Goal: Navigation & Orientation: Find specific page/section

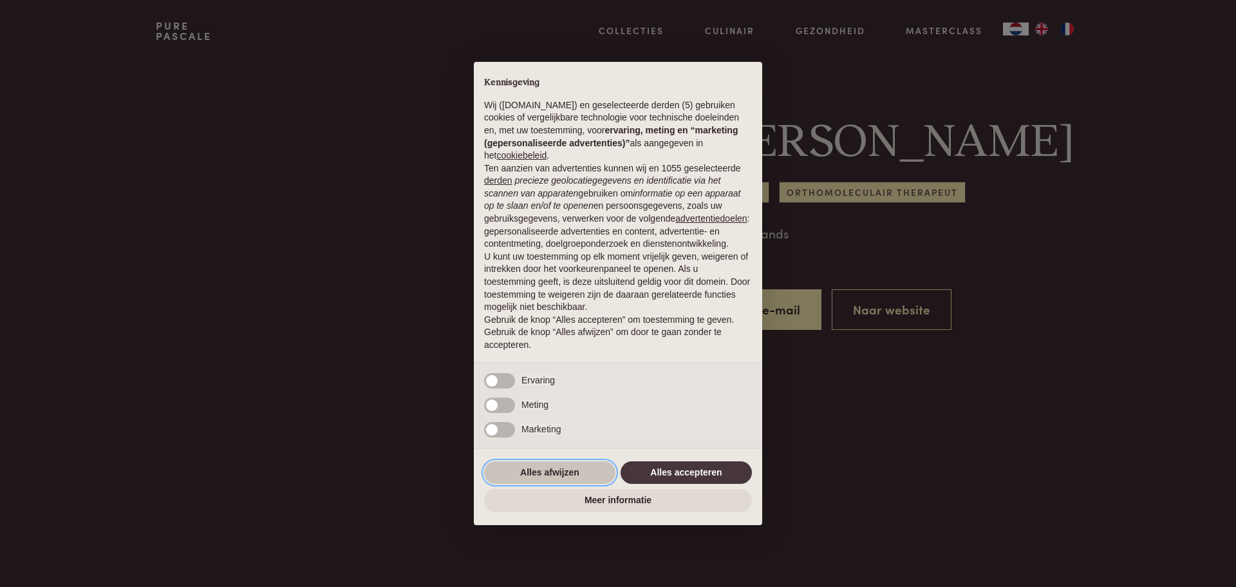
click at [574, 475] on button "Alles afwijzen" at bounding box center [549, 472] width 131 height 23
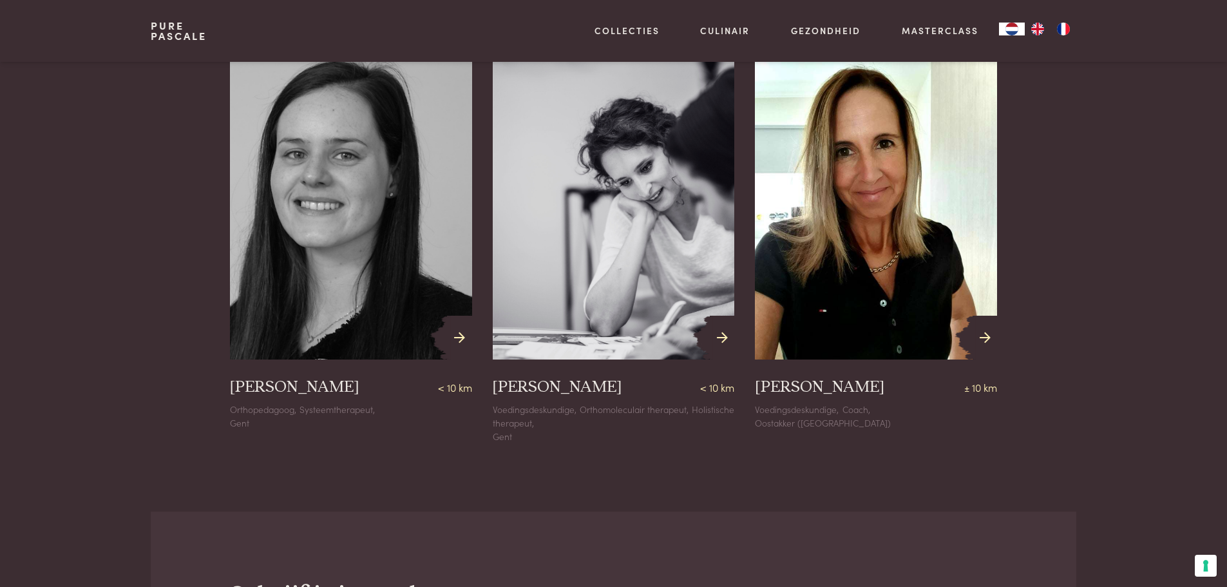
scroll to position [1095, 0]
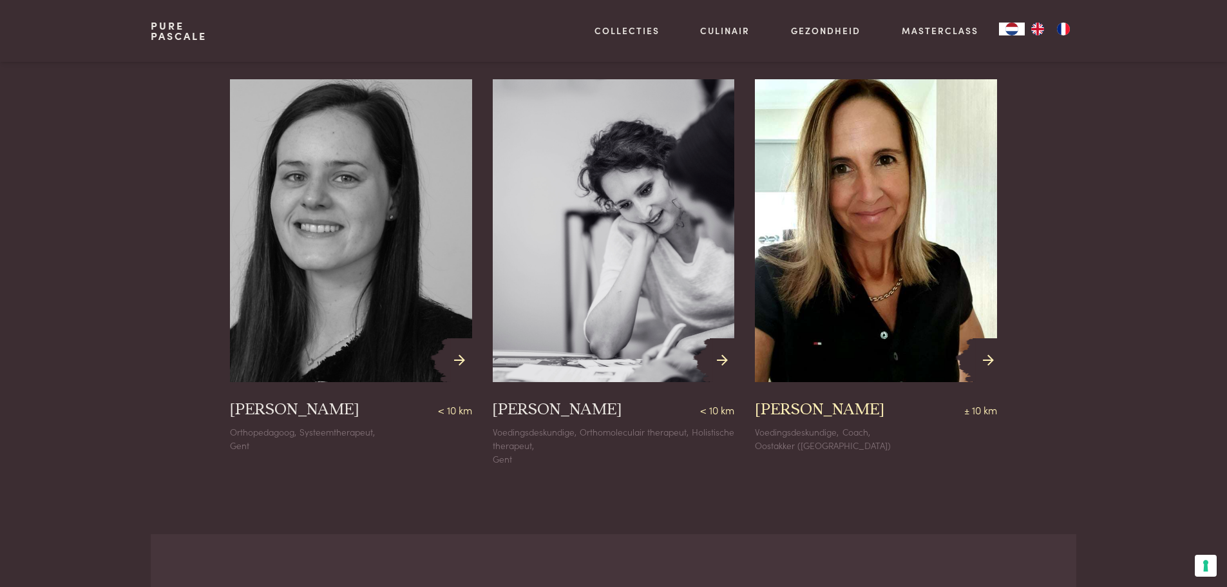
click at [985, 363] on icon at bounding box center [988, 360] width 11 height 19
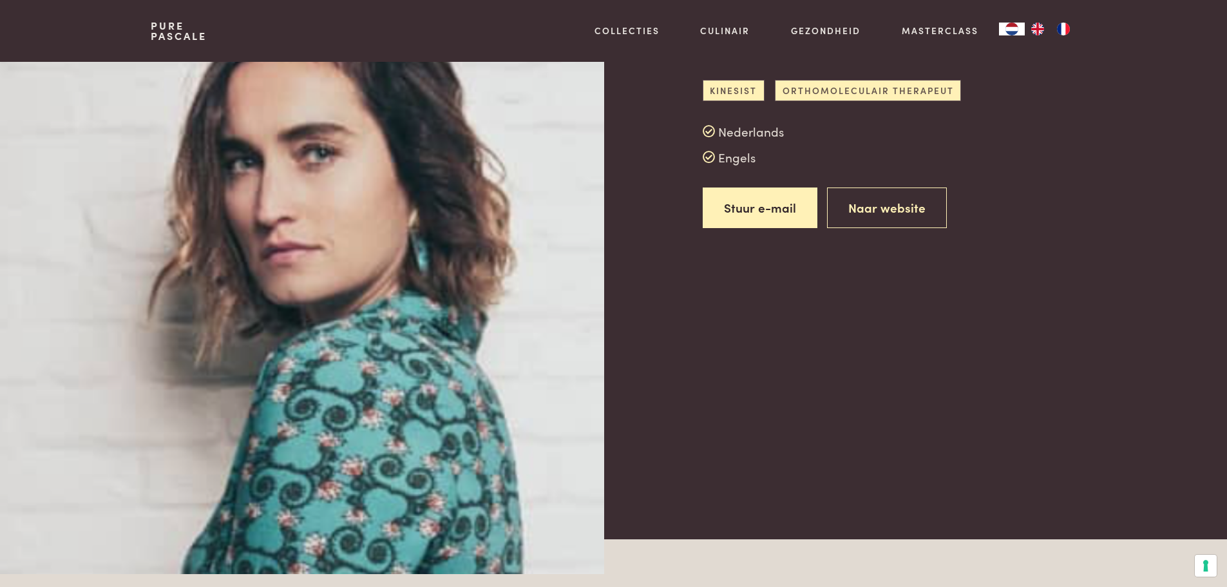
scroll to position [0, 0]
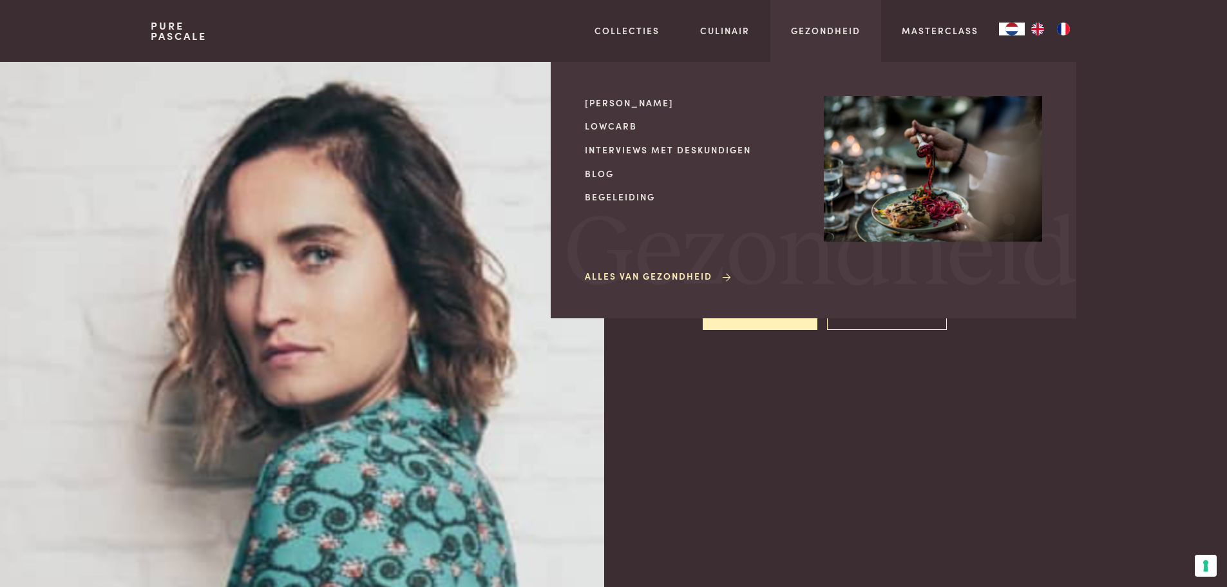
click at [678, 139] on div "Mijn kookstijl Lowcarb Interviews met deskundigen Blog Begeleiding Alles van Ge…" at bounding box center [694, 190] width 218 height 188
click at [682, 148] on link "Interviews met deskundigen" at bounding box center [694, 150] width 218 height 14
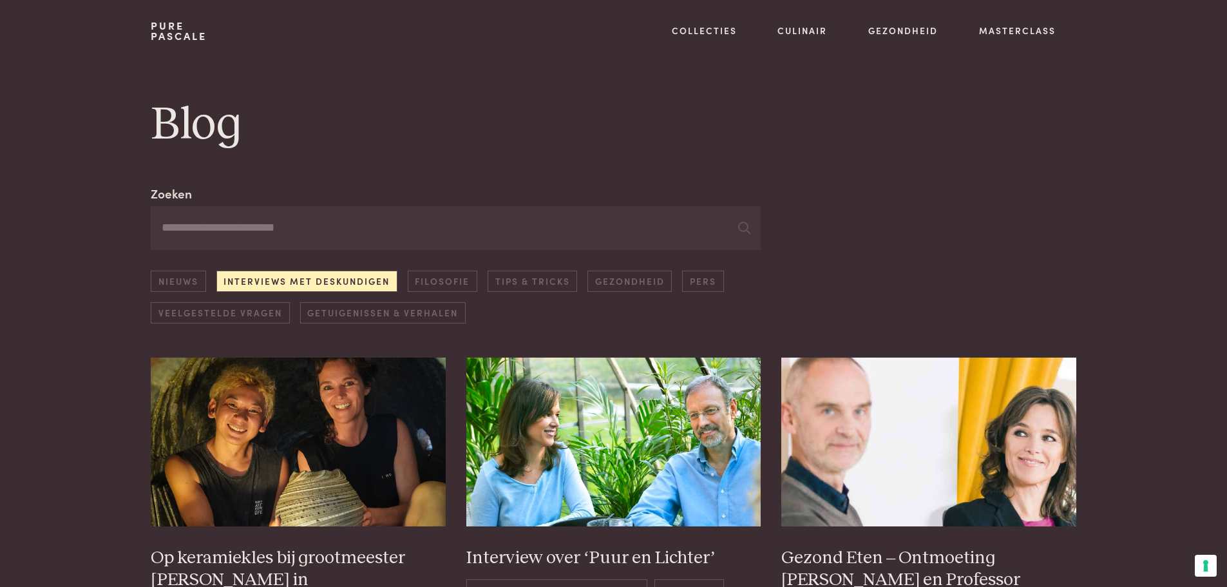
click at [175, 27] on link "Pure Pascale" at bounding box center [179, 31] width 56 height 21
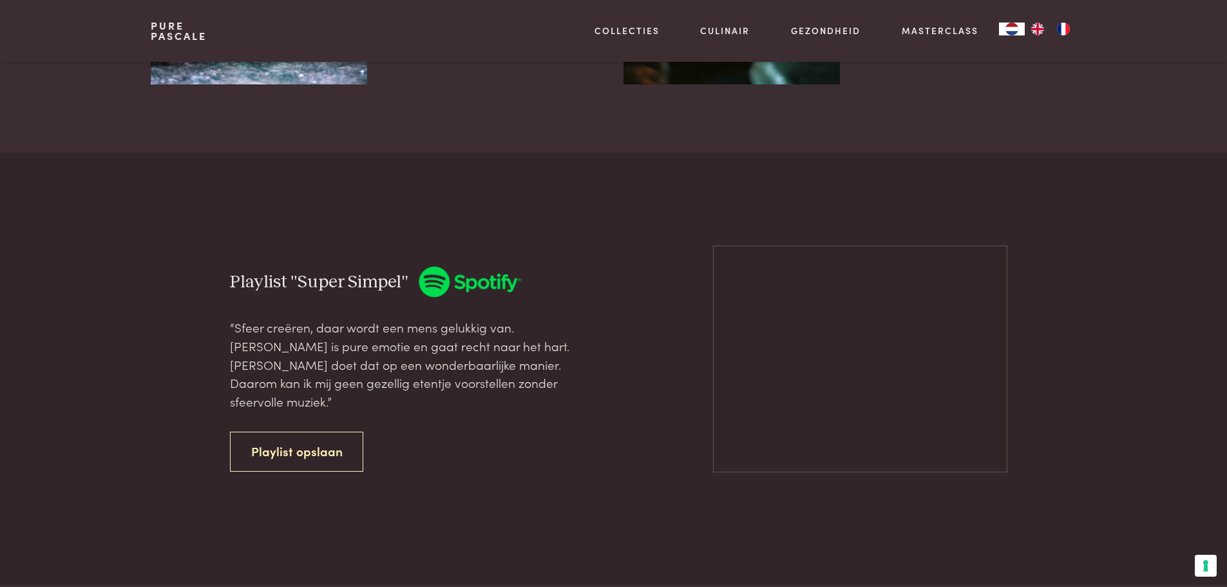
scroll to position [3606, 0]
